Goal: Task Accomplishment & Management: Complete application form

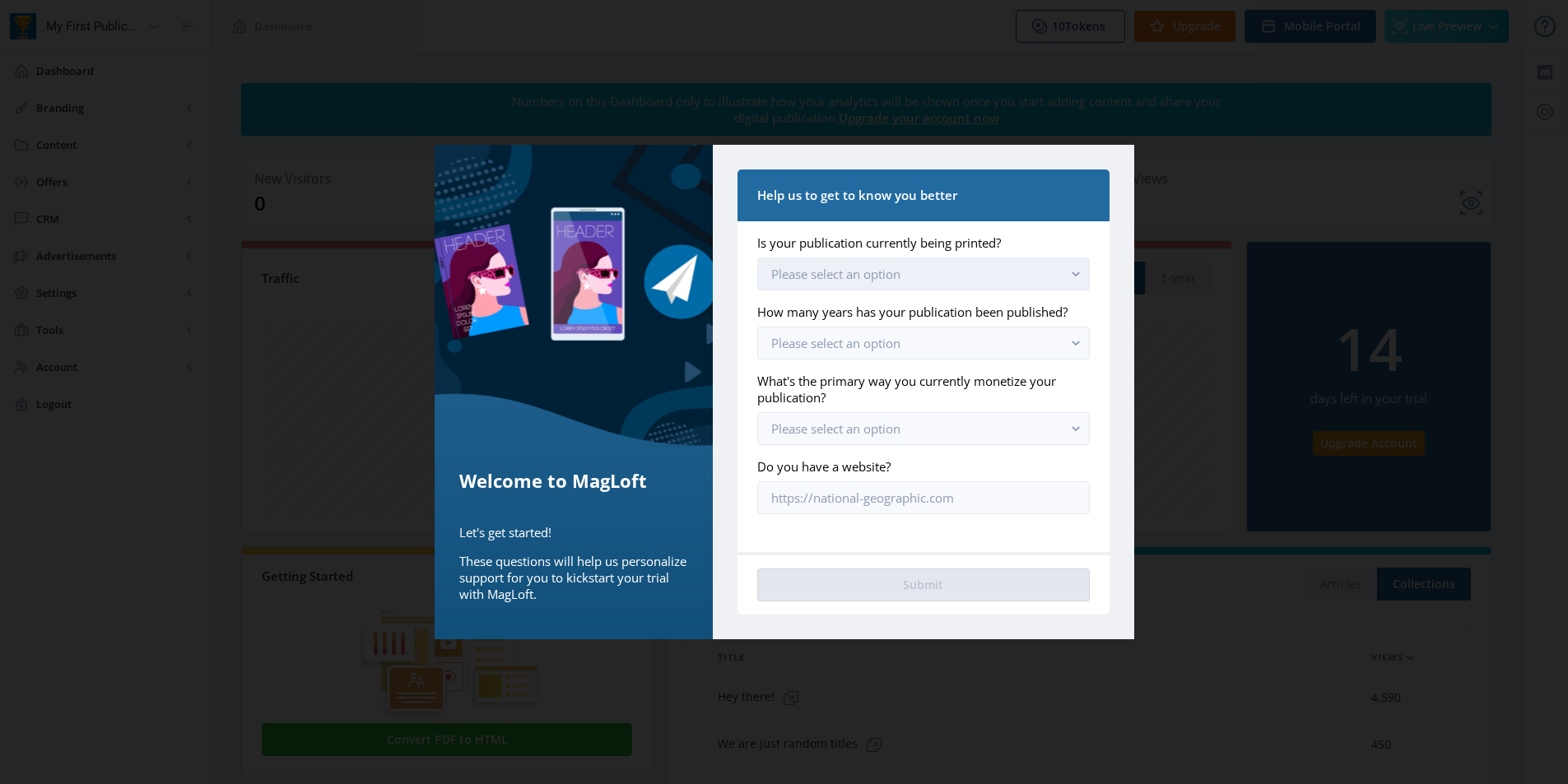
click at [1048, 278] on button "Please select an option" at bounding box center [923, 274] width 332 height 33
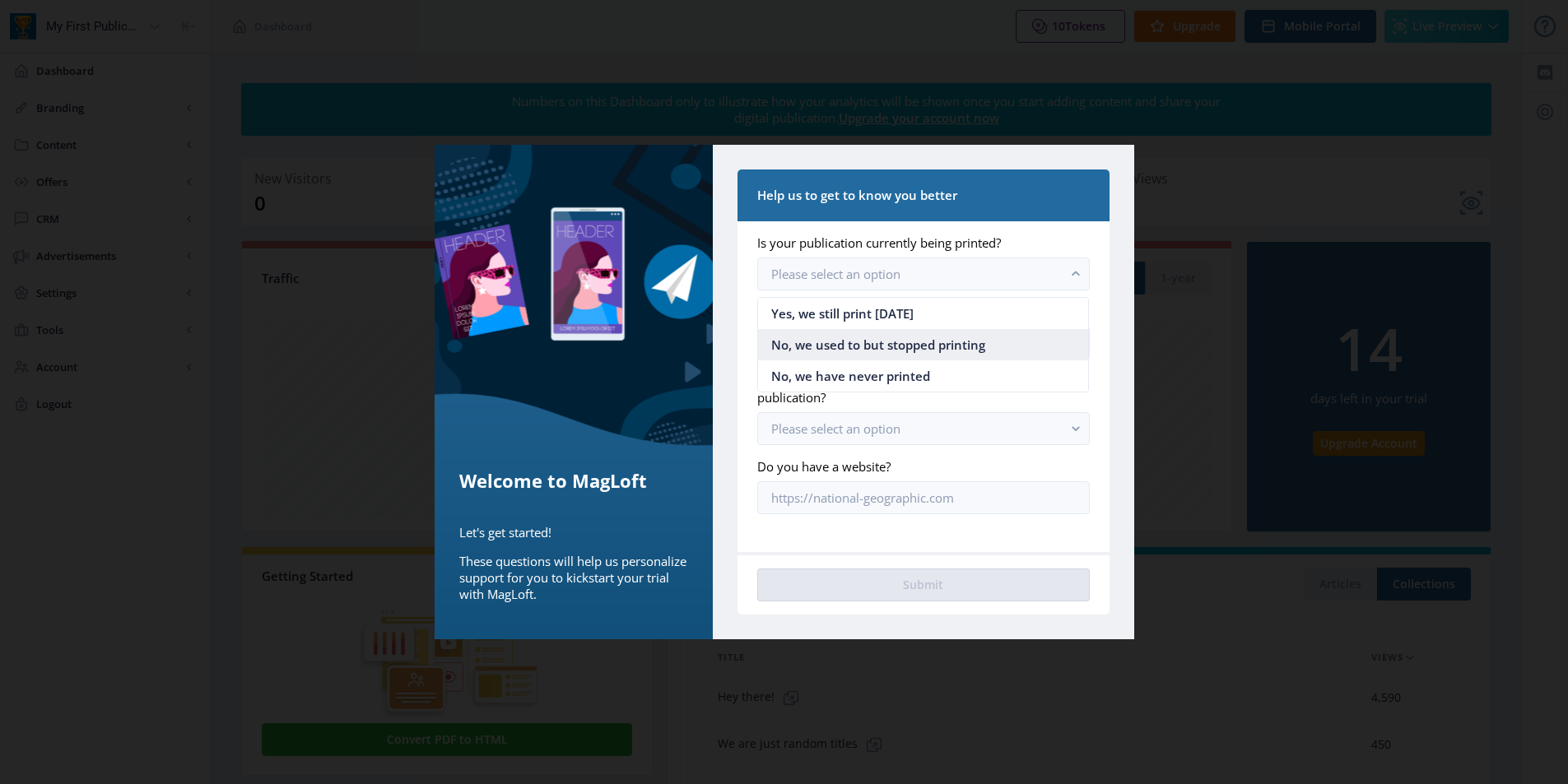
click at [994, 341] on nb-option "No, we used to but stopped printing" at bounding box center [923, 344] width 330 height 31
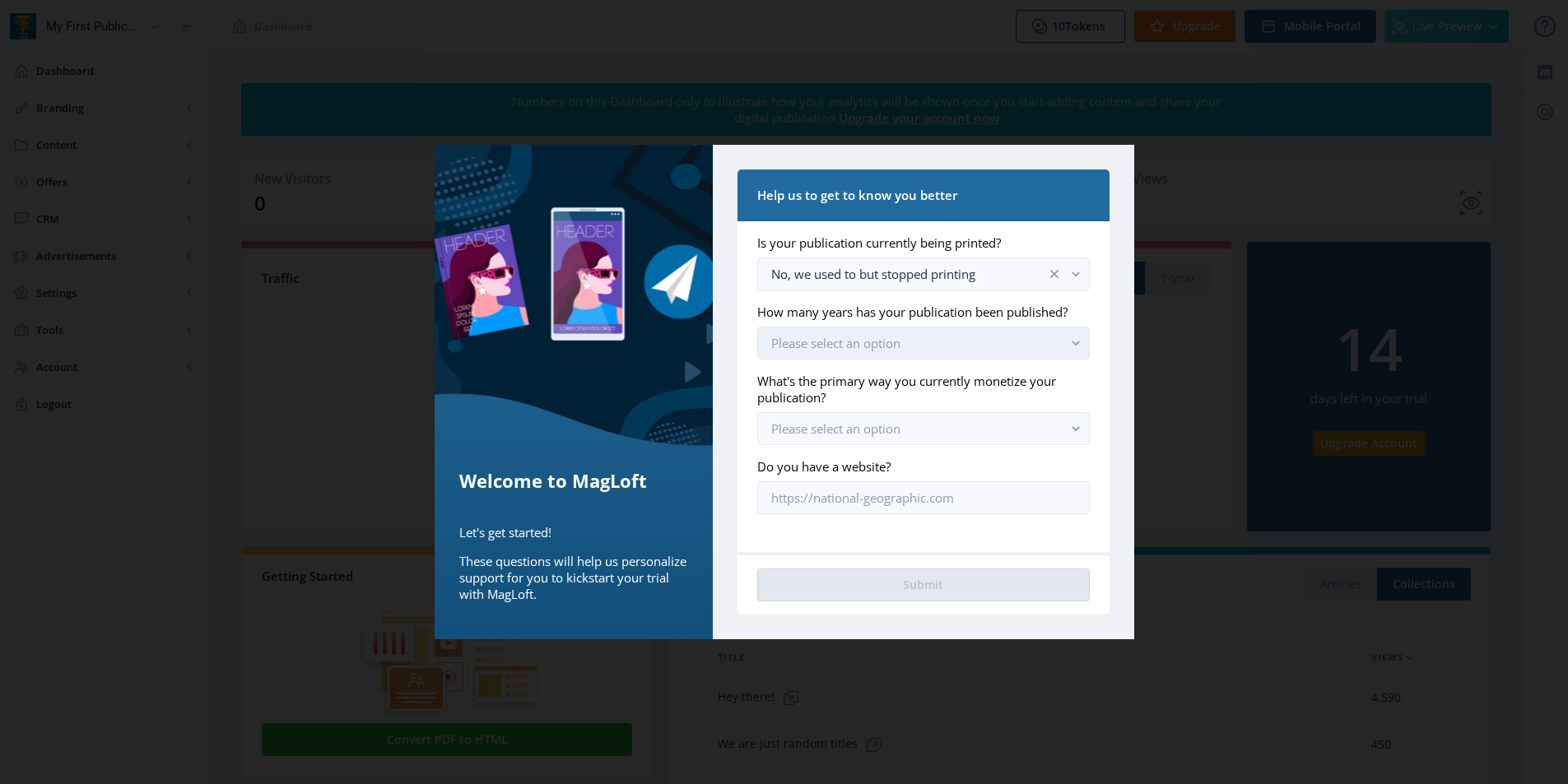
click at [1052, 351] on button "Please select an option" at bounding box center [923, 343] width 332 height 33
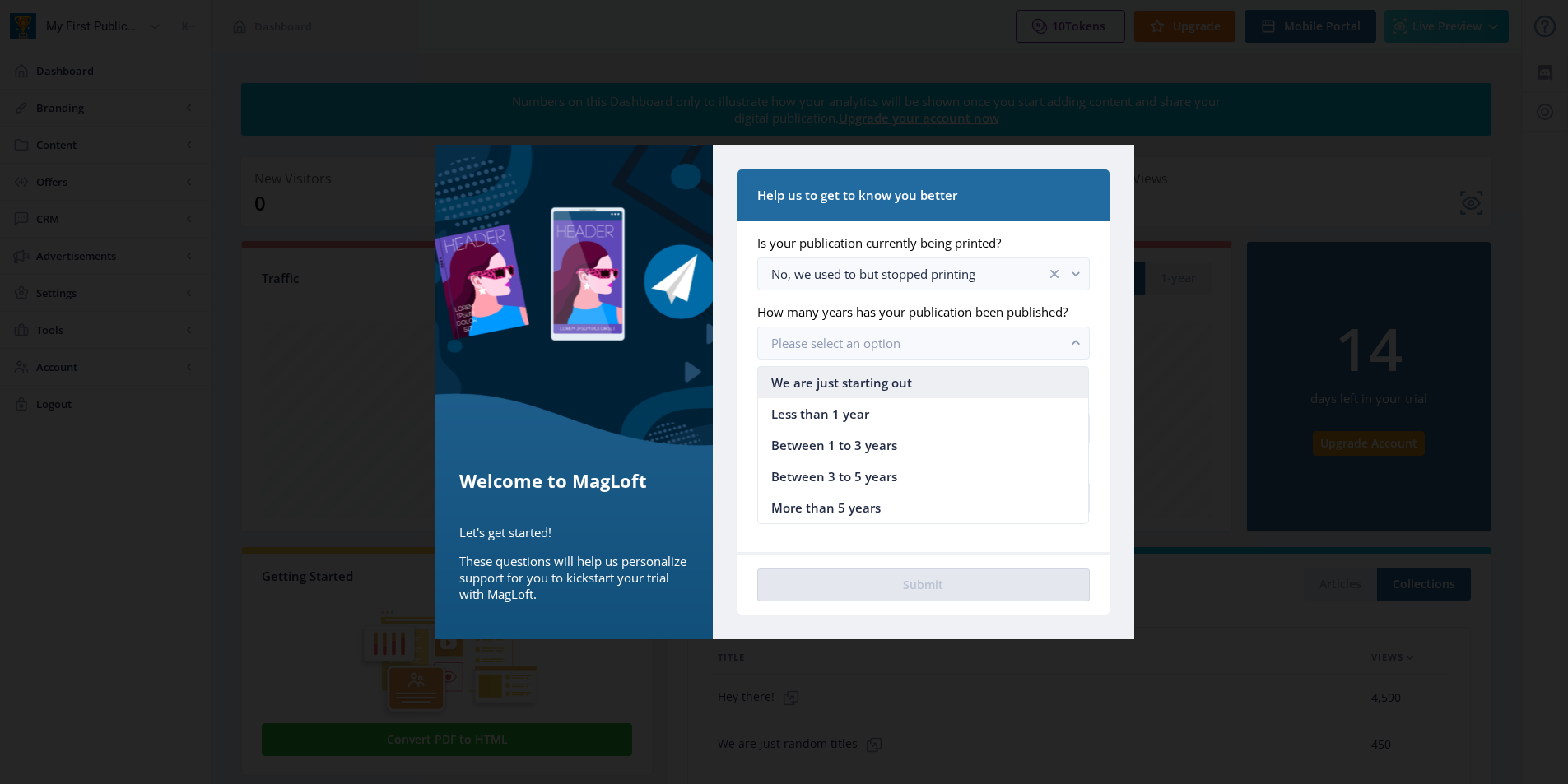
click at [921, 380] on nb-option "We are just starting out" at bounding box center [923, 382] width 330 height 31
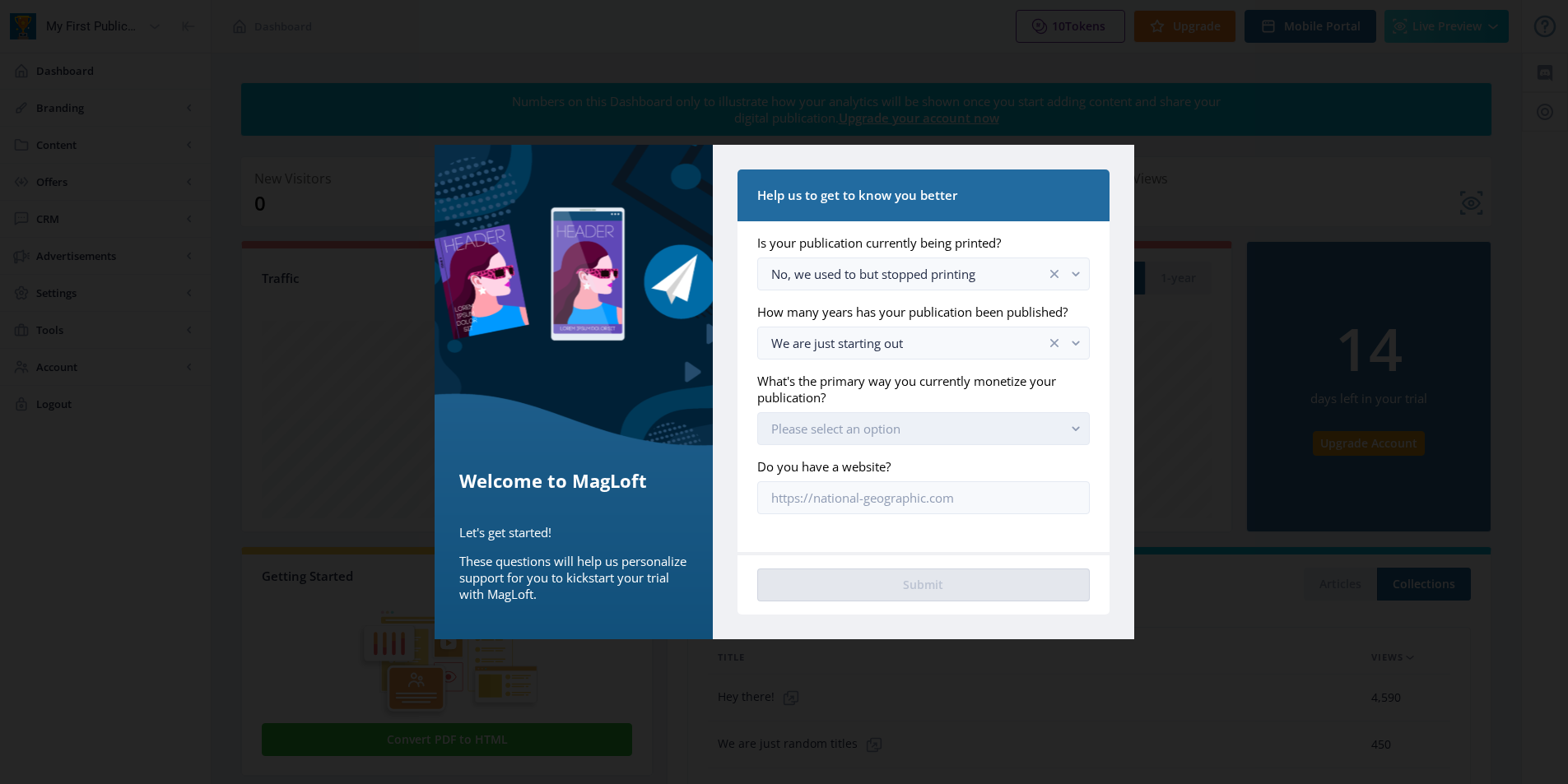
click at [919, 426] on button "Please select an option" at bounding box center [923, 429] width 332 height 33
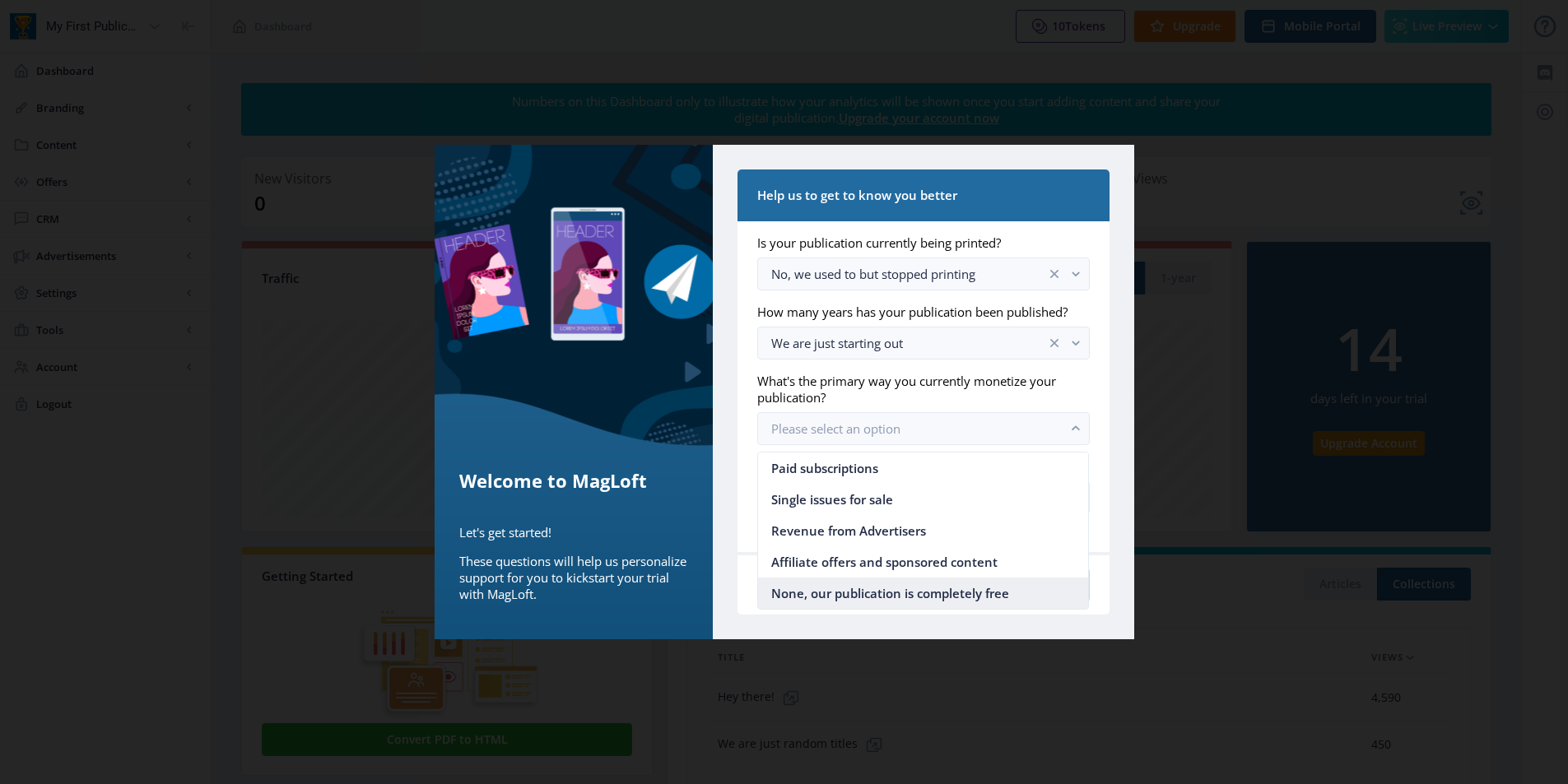
click at [997, 592] on span "None, our publication is completely free" at bounding box center [890, 593] width 238 height 20
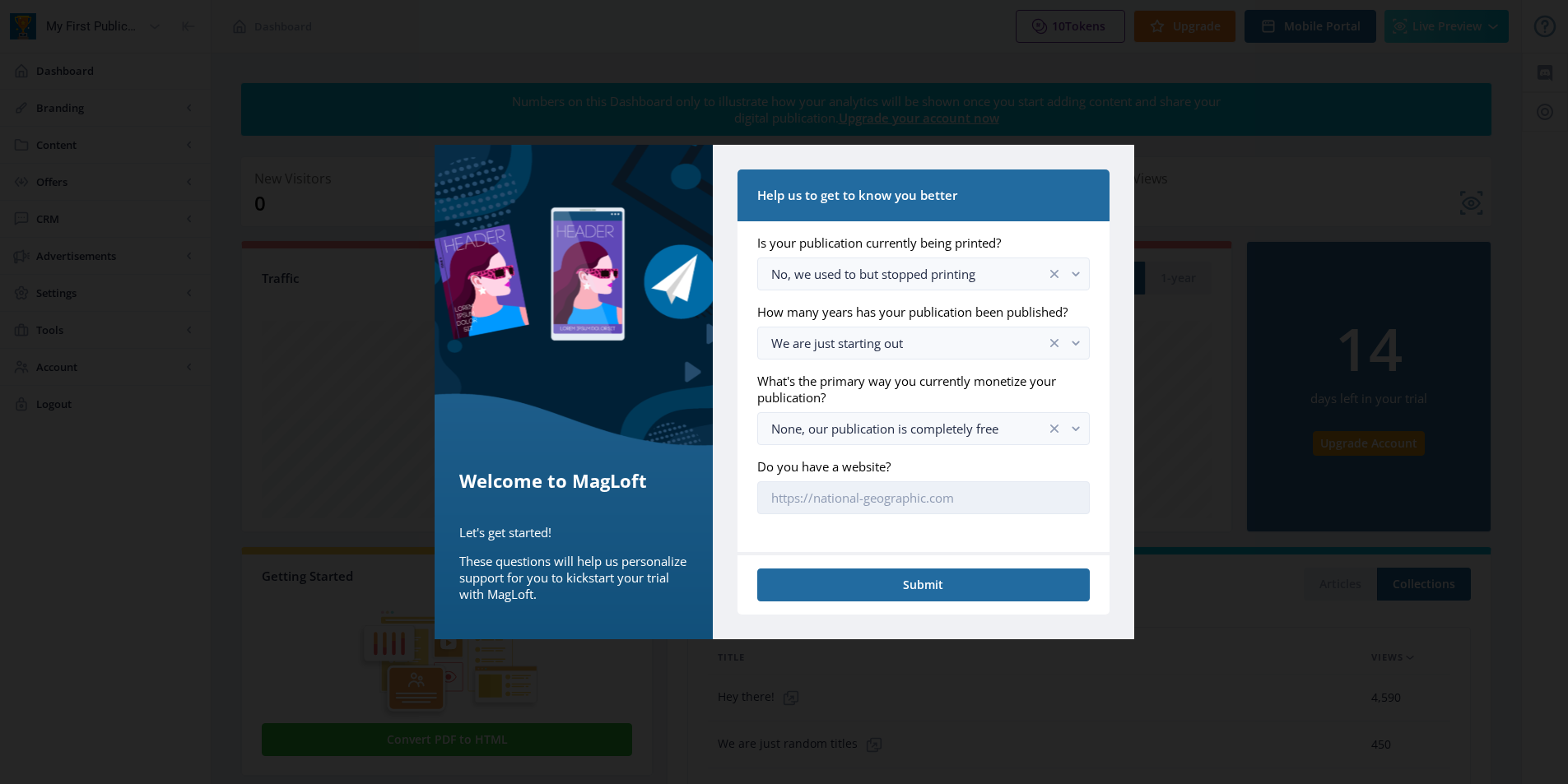
click at [966, 499] on input "Do you have a website?" at bounding box center [923, 498] width 332 height 33
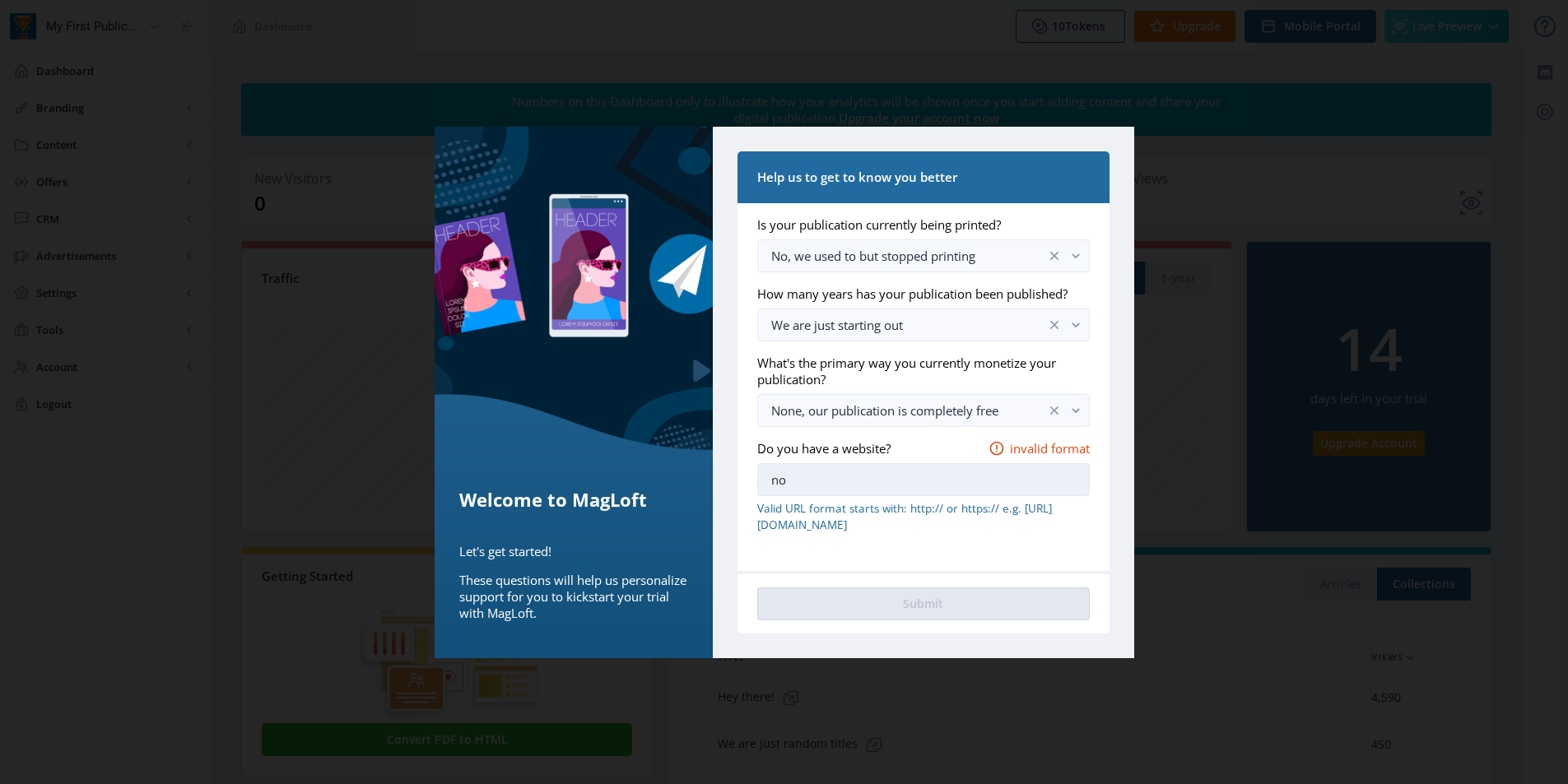
type input "n"
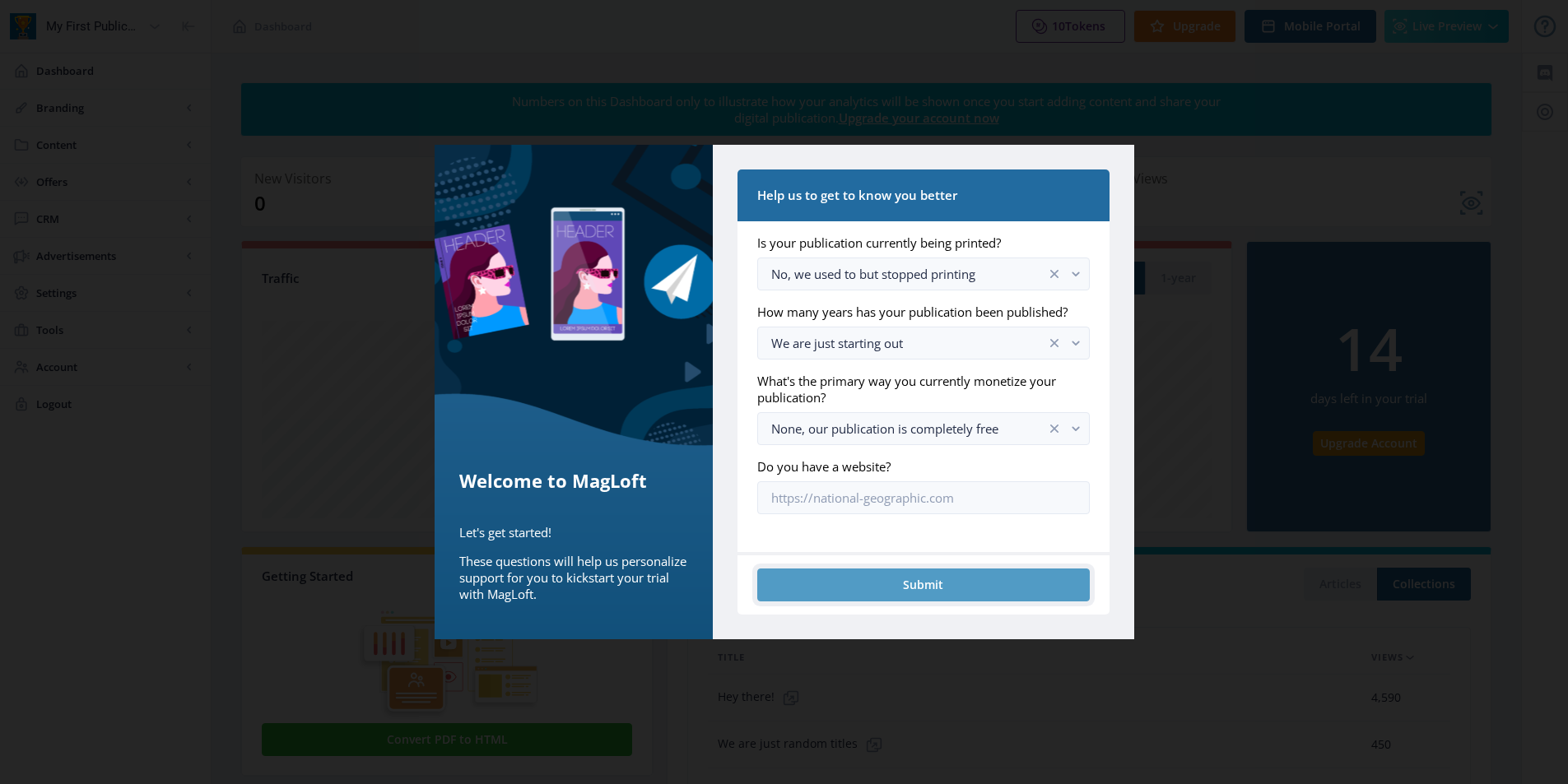
click at [918, 598] on button "Submit" at bounding box center [923, 584] width 332 height 33
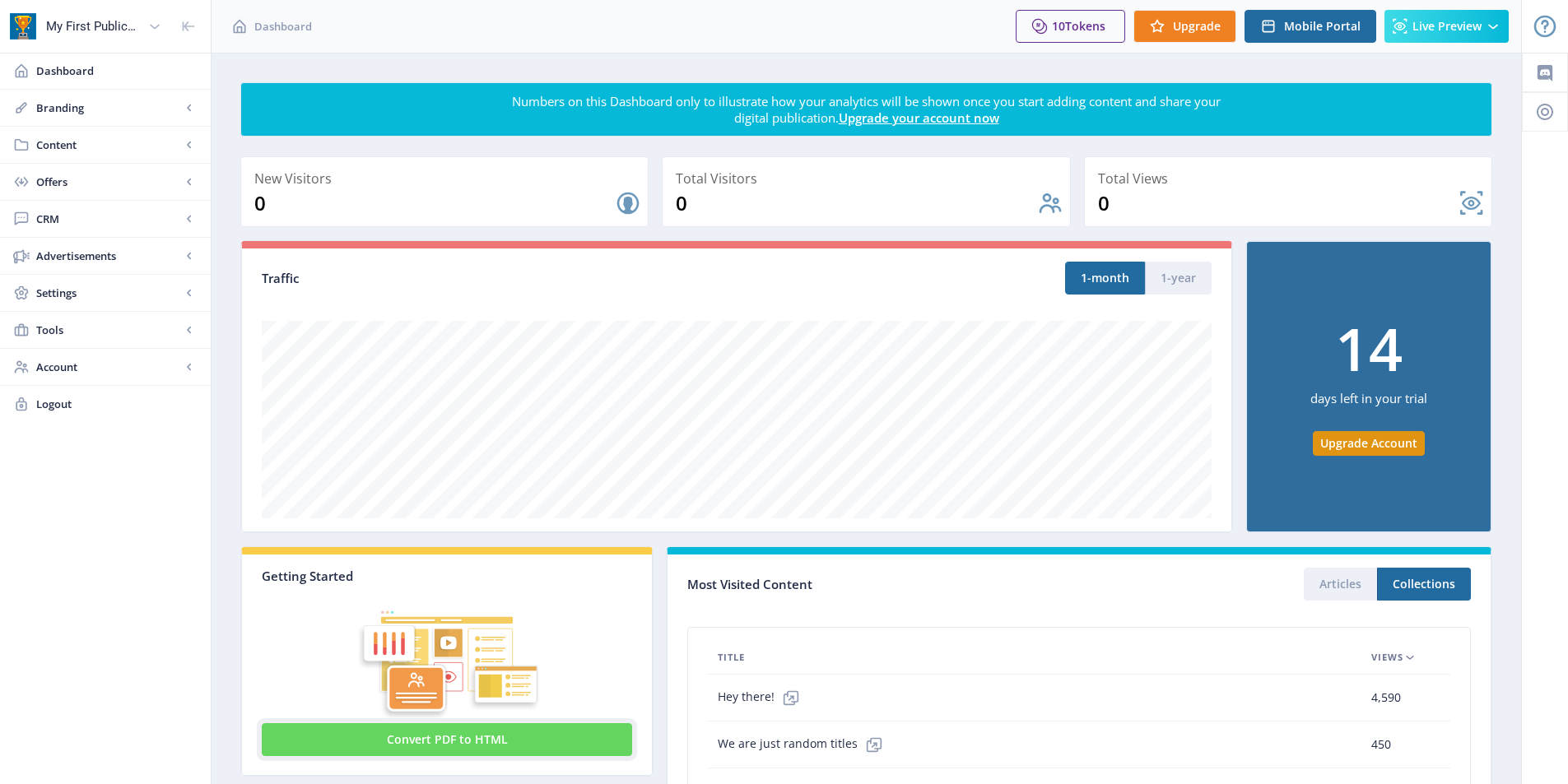
click at [513, 734] on button "Convert PDF to HTML" at bounding box center [447, 739] width 371 height 33
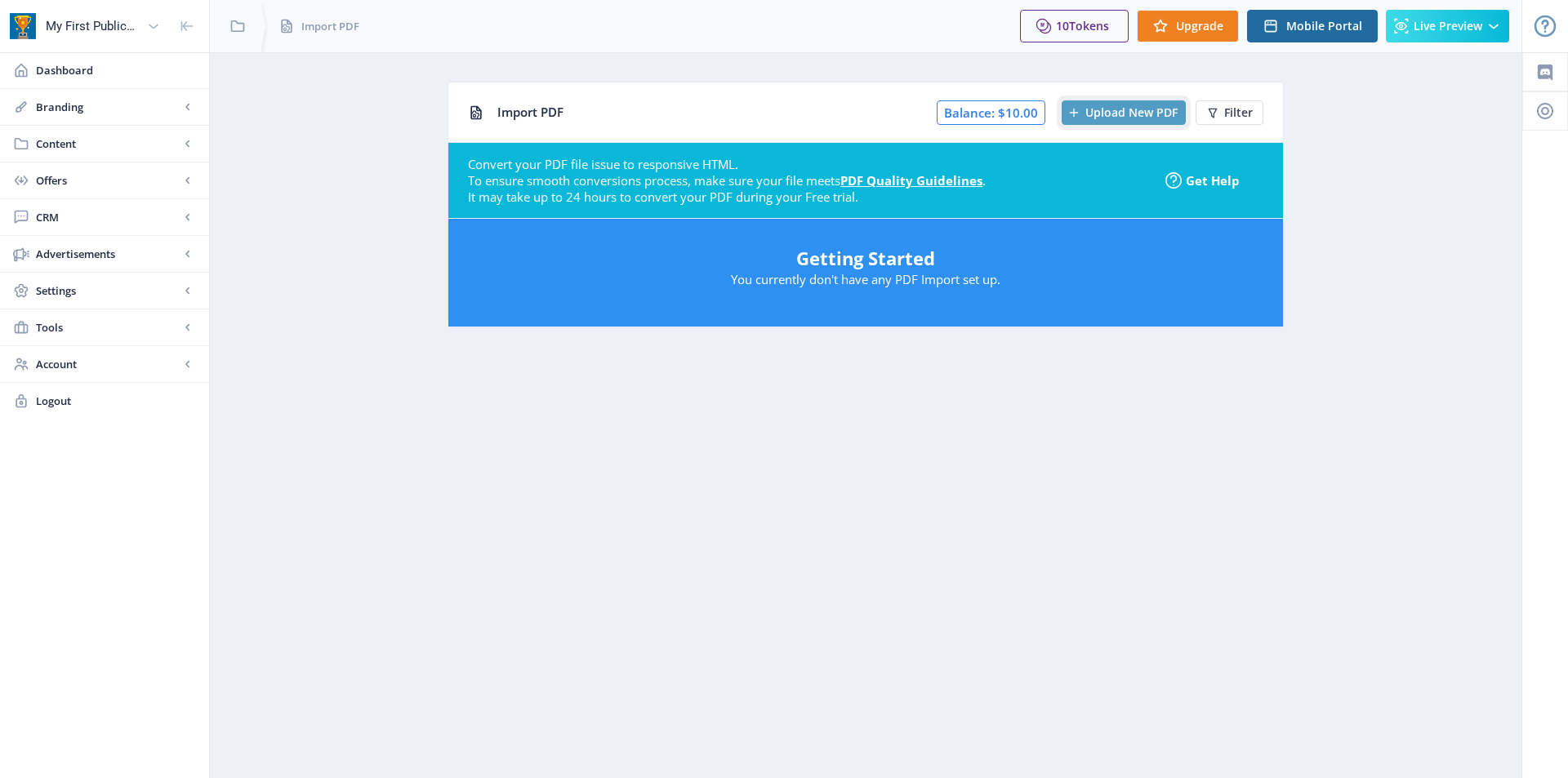
click at [1138, 109] on span "Upload New PDF" at bounding box center [1131, 113] width 92 height 13
